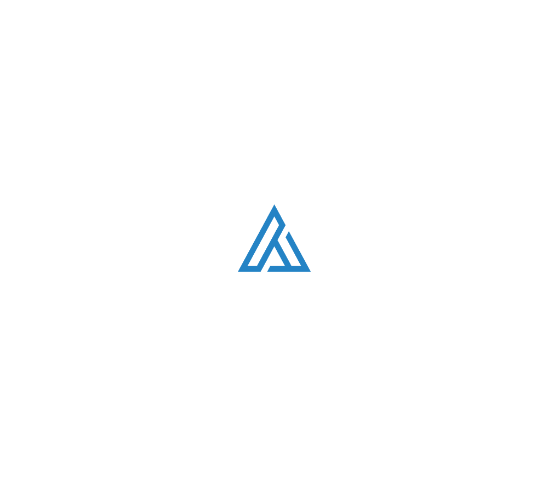
scroll to position [2914, 0]
